Goal: Use online tool/utility: Utilize a website feature to perform a specific function

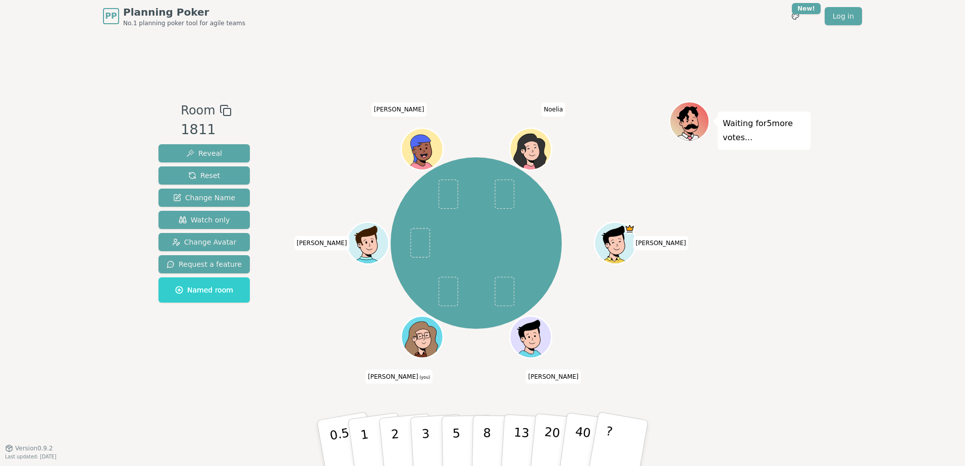
click at [780, 283] on div "Waiting for 5 more votes..." at bounding box center [739, 239] width 141 height 277
click at [159, 405] on div "Room 1811 Reveal Reset Change Name Watch only Change Avatar Request a feature N…" at bounding box center [482, 240] width 656 height 416
click at [802, 344] on div "Waiting for 5 more votes..." at bounding box center [739, 239] width 141 height 277
click at [403, 443] on button "2" at bounding box center [407, 444] width 58 height 80
click at [850, 305] on div "PP Planning Poker No.1 planning poker tool for agile teams Toggle theme New! Lo…" at bounding box center [482, 233] width 965 height 466
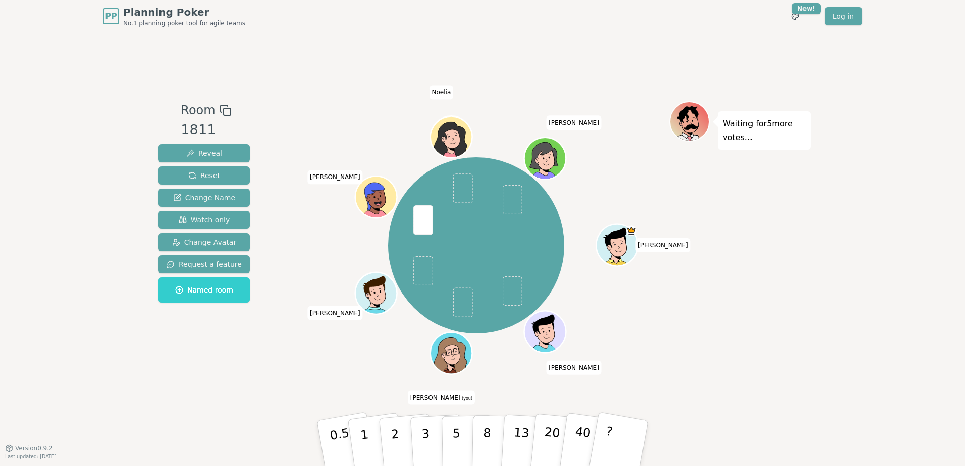
click at [852, 335] on div "PP Planning Poker No.1 planning poker tool for agile teams Toggle theme New! Lo…" at bounding box center [482, 233] width 965 height 466
click at [422, 436] on p "3" at bounding box center [426, 444] width 11 height 55
click at [160, 380] on div "Room 1811 Reveal Reset Change Name Watch only Change Avatar Request a feature N…" at bounding box center [482, 240] width 656 height 416
click at [427, 436] on p "3" at bounding box center [426, 444] width 11 height 55
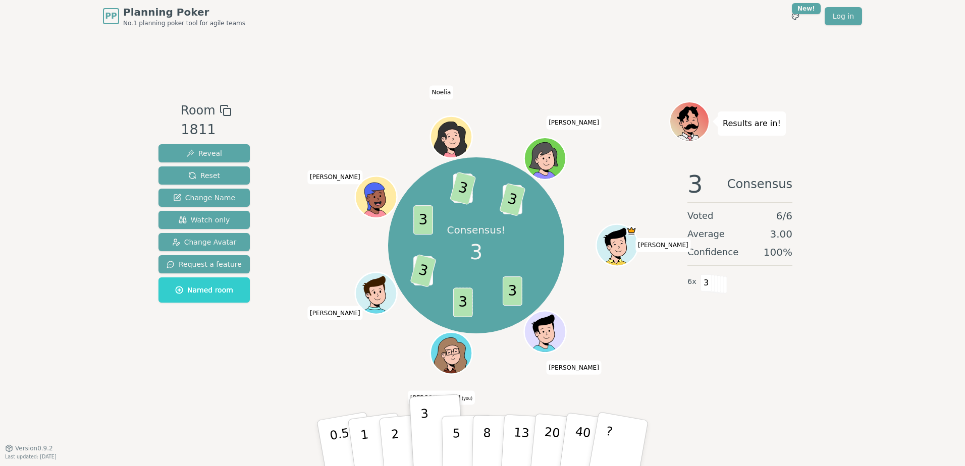
click at [823, 389] on div "PP Planning Poker No.1 planning poker tool for agile teams Toggle theme New! Lo…" at bounding box center [482, 233] width 965 height 466
